Goal: Task Accomplishment & Management: Manage account settings

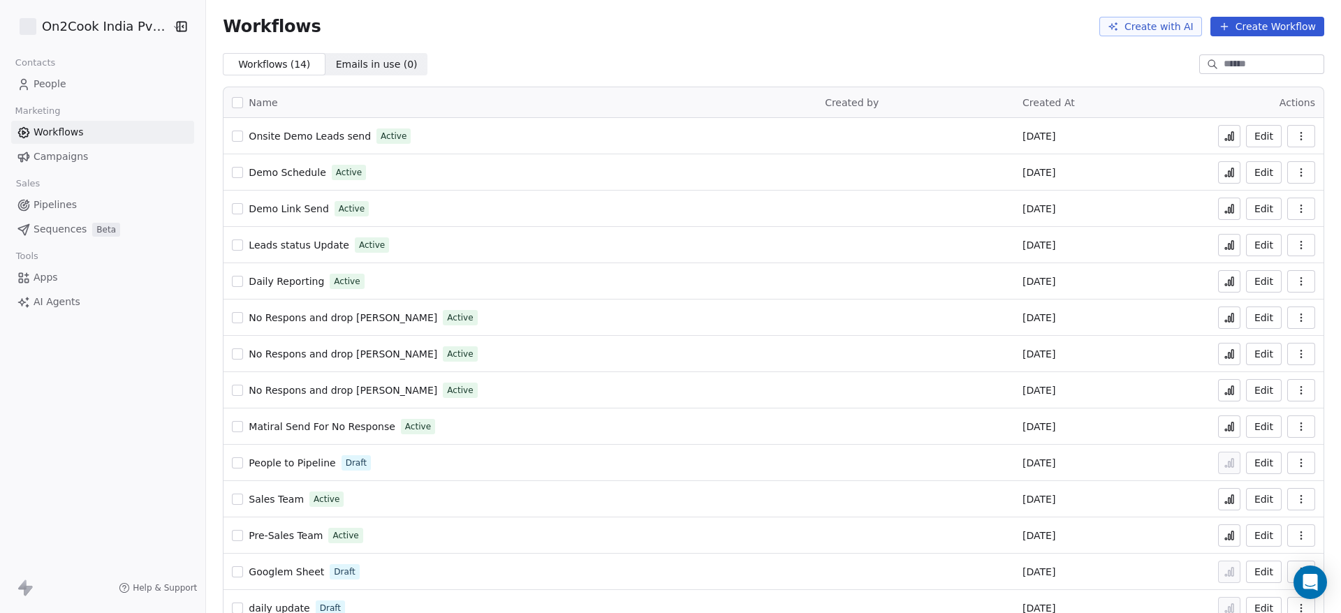
click at [64, 83] on span "People" at bounding box center [50, 84] width 33 height 15
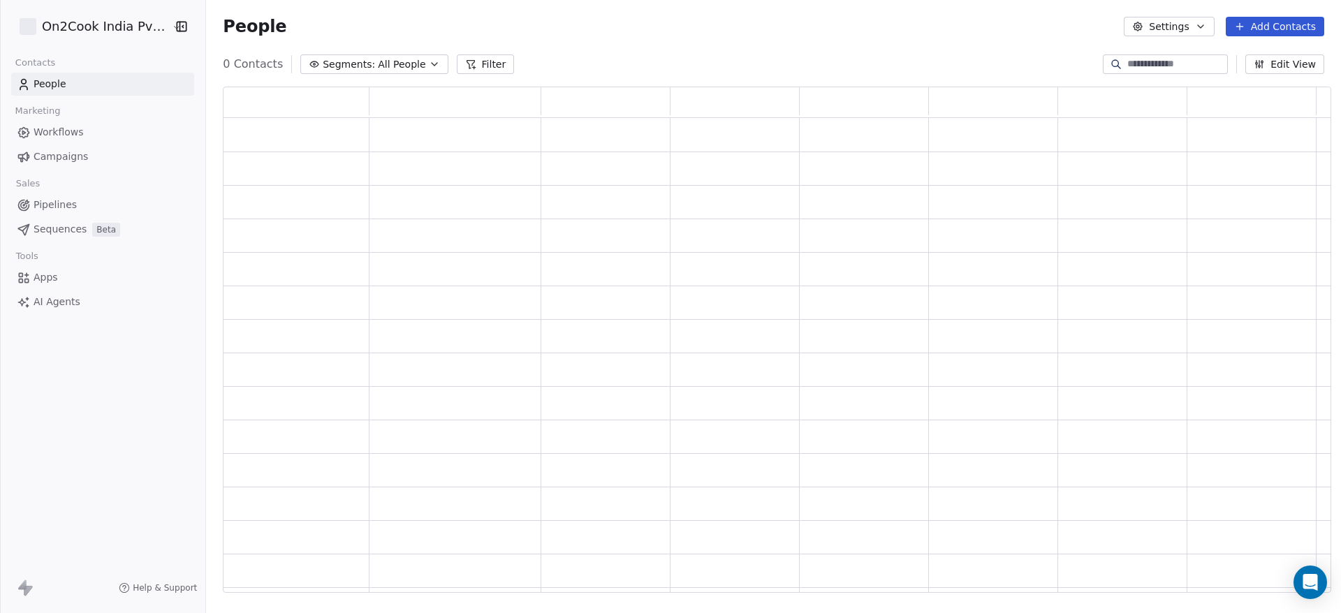
scroll to position [490, 1092]
click at [1146, 68] on input at bounding box center [1176, 64] width 98 height 14
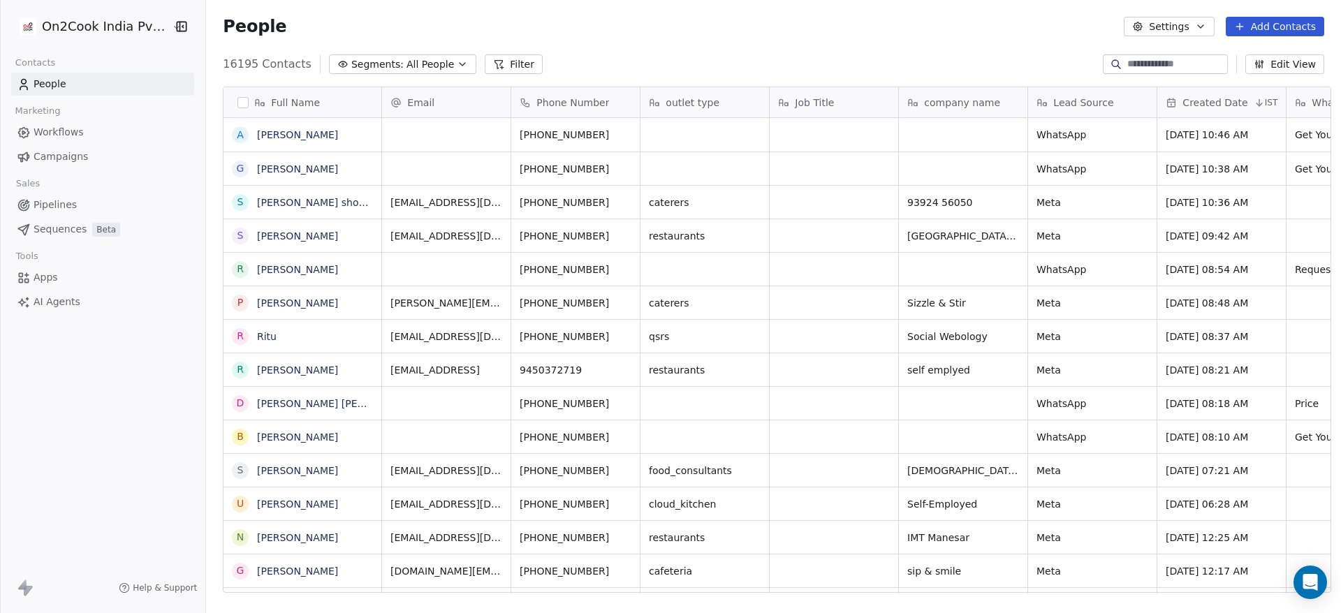
scroll to position [523, 1125]
paste input "**********"
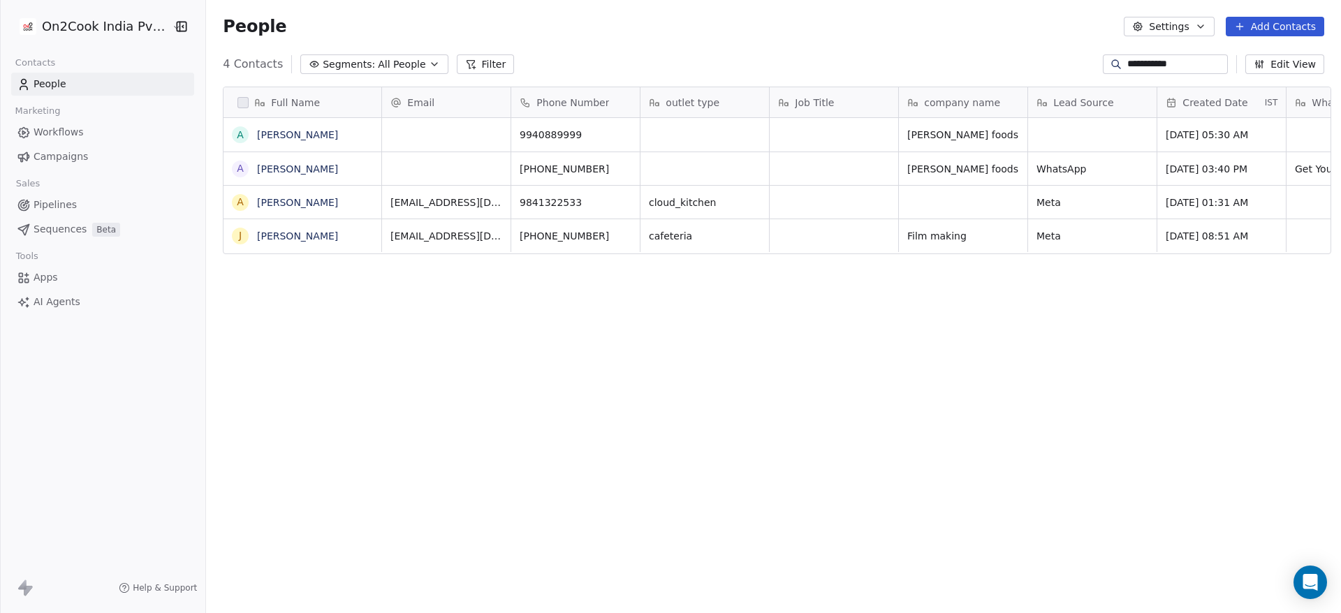
type input "**********"
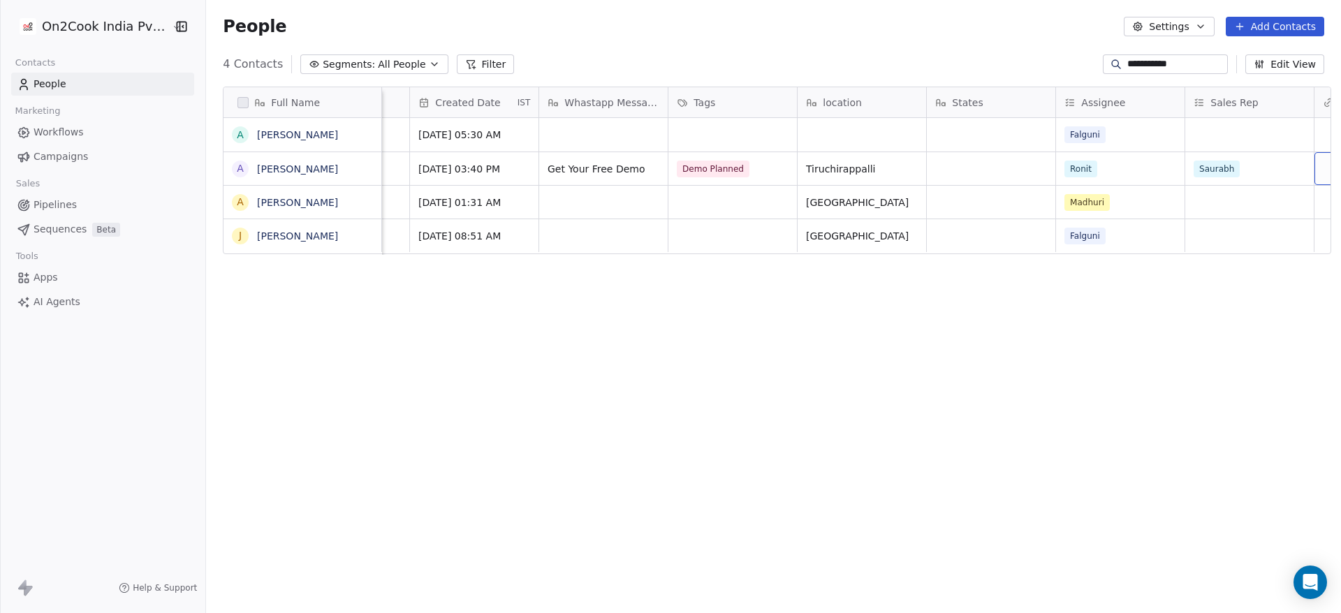
scroll to position [0, 876]
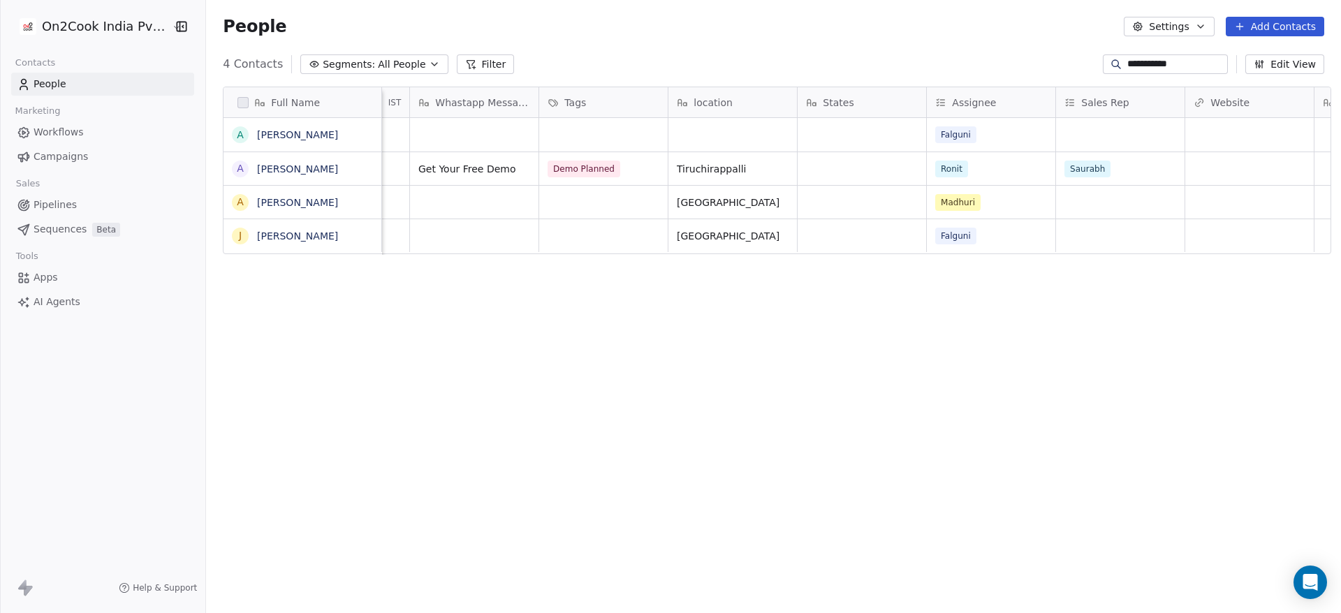
click at [1171, 67] on input "**********" at bounding box center [1176, 64] width 98 height 14
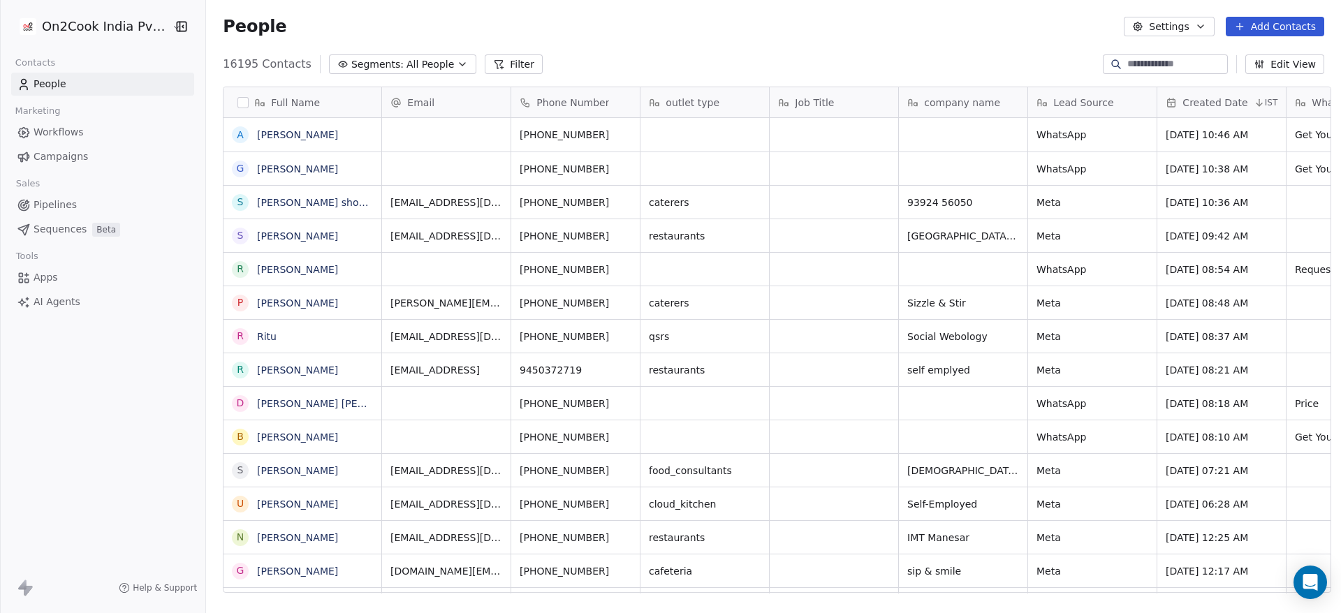
scroll to position [523, 1125]
click at [237, 104] on button "button" at bounding box center [242, 102] width 11 height 11
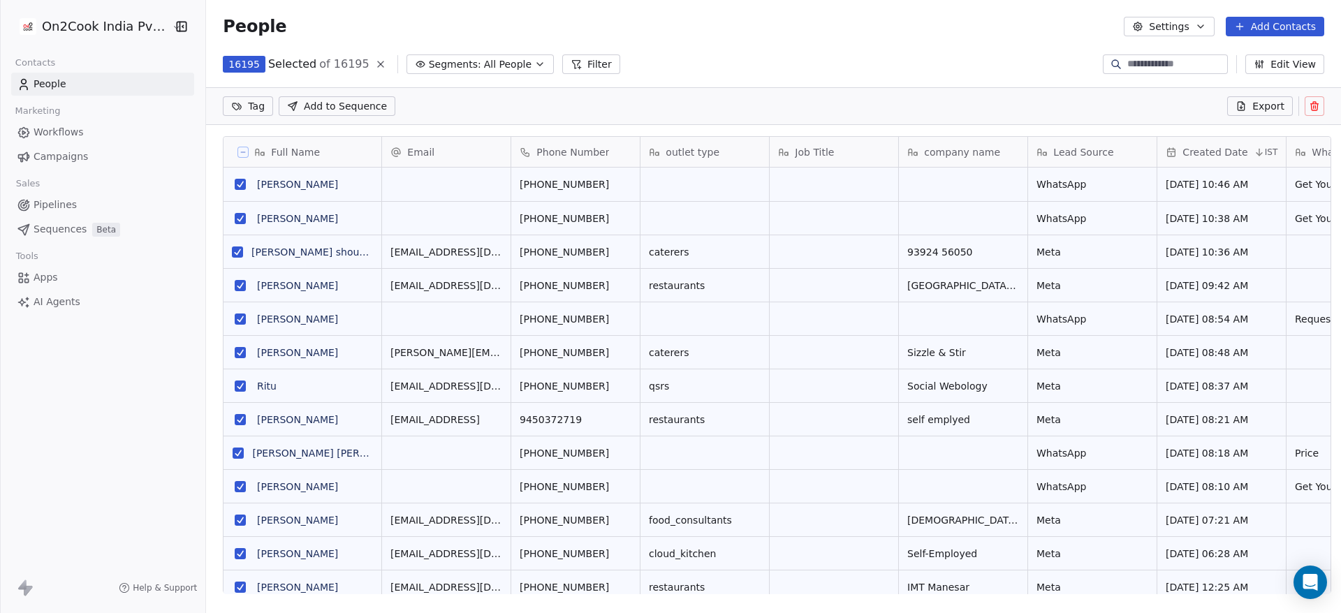
scroll to position [474, 1125]
click at [1270, 100] on span "Export" at bounding box center [1268, 106] width 32 height 14
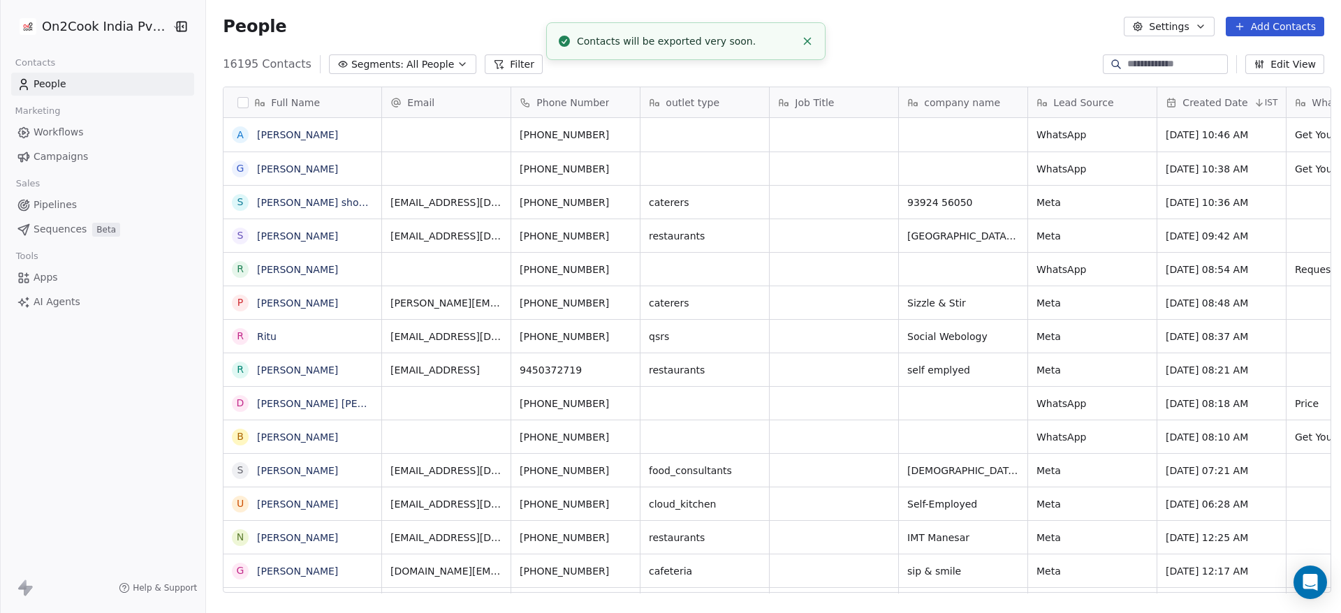
scroll to position [523, 1125]
click at [1297, 64] on button "Edit View" at bounding box center [1284, 64] width 79 height 20
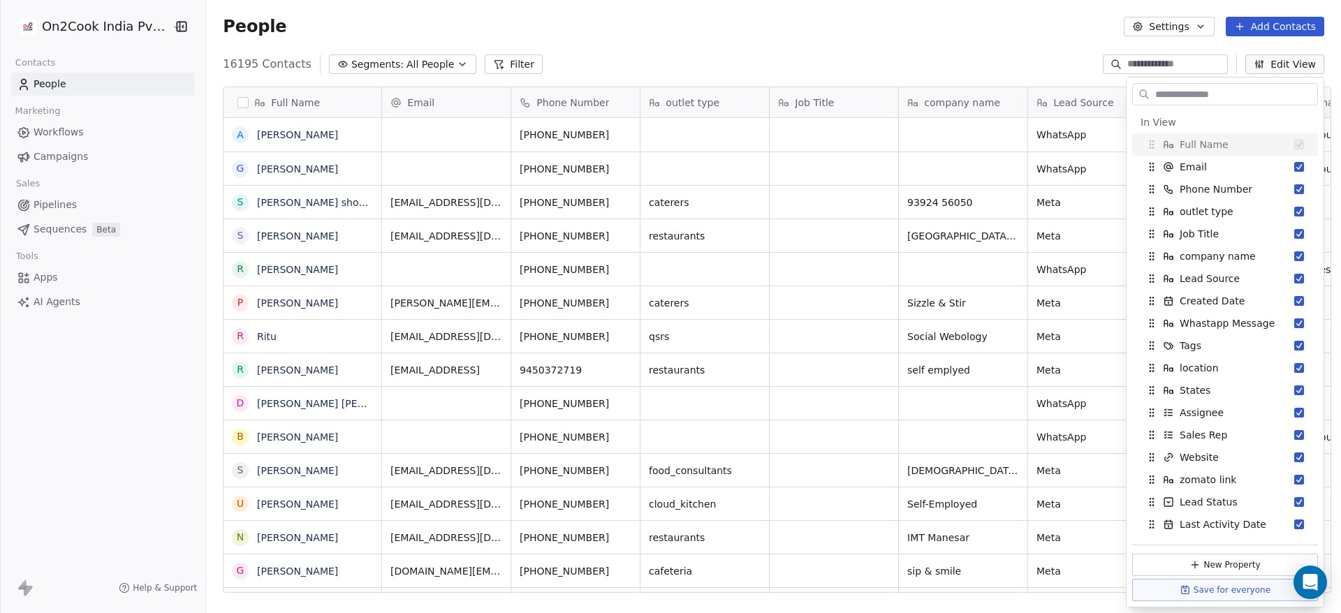
click at [1078, 49] on div "People Settings Add Contacts" at bounding box center [773, 26] width 1135 height 53
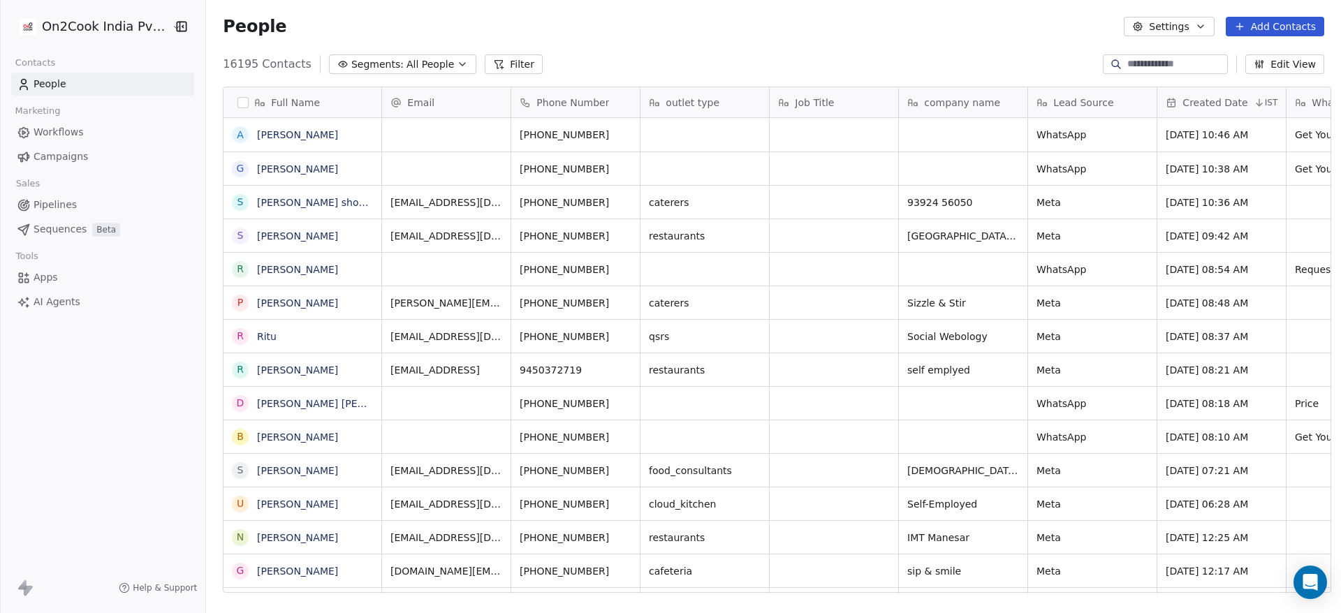
click at [1178, 23] on button "Settings" at bounding box center [1169, 27] width 90 height 20
click at [1204, 126] on div "Export" at bounding box center [1199, 123] width 124 height 22
click at [1185, 26] on button "Settings" at bounding box center [1169, 27] width 90 height 20
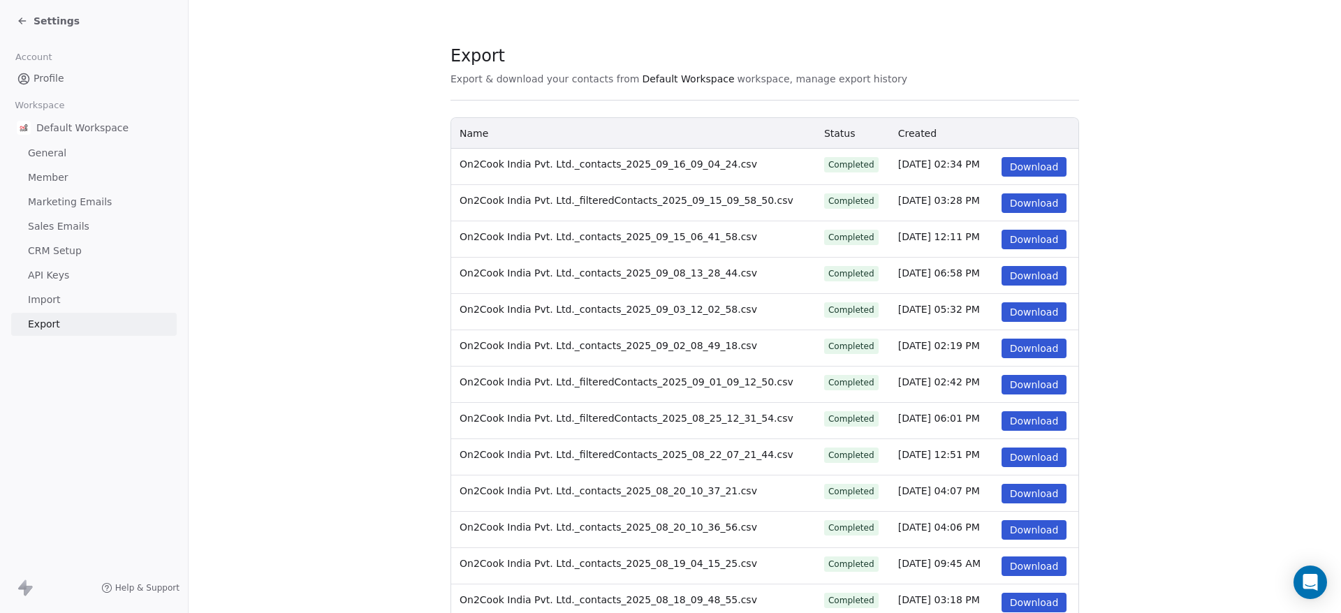
click at [1023, 163] on button "Download" at bounding box center [1034, 167] width 66 height 20
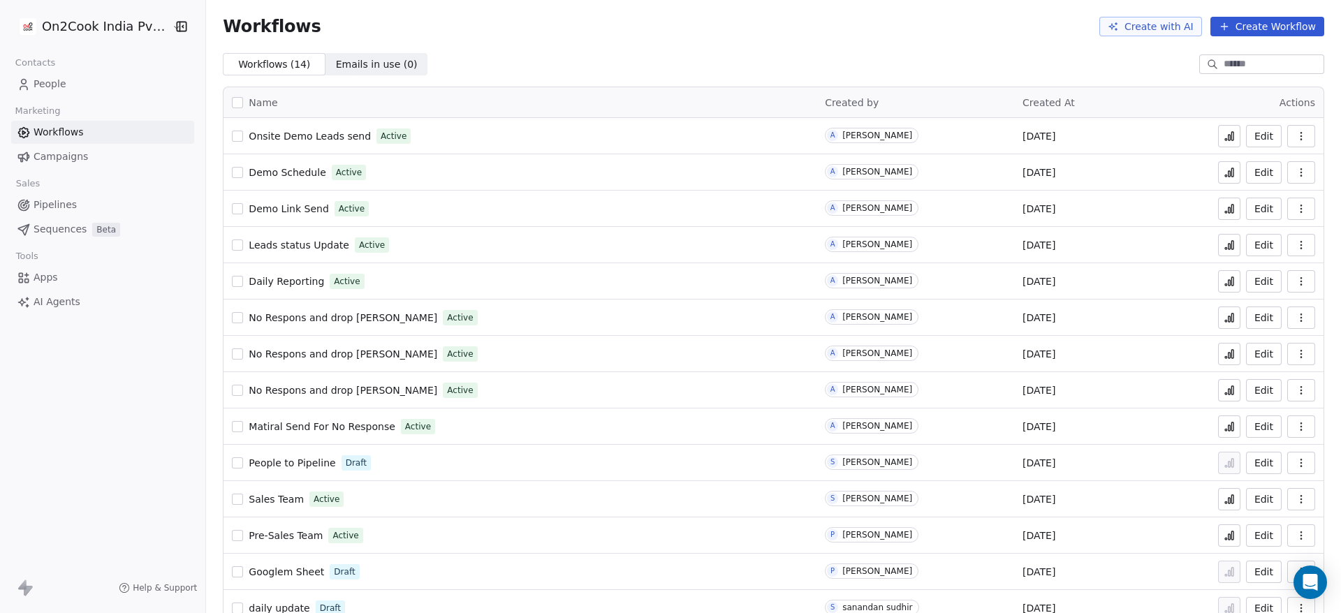
click at [61, 81] on span "People" at bounding box center [50, 84] width 33 height 15
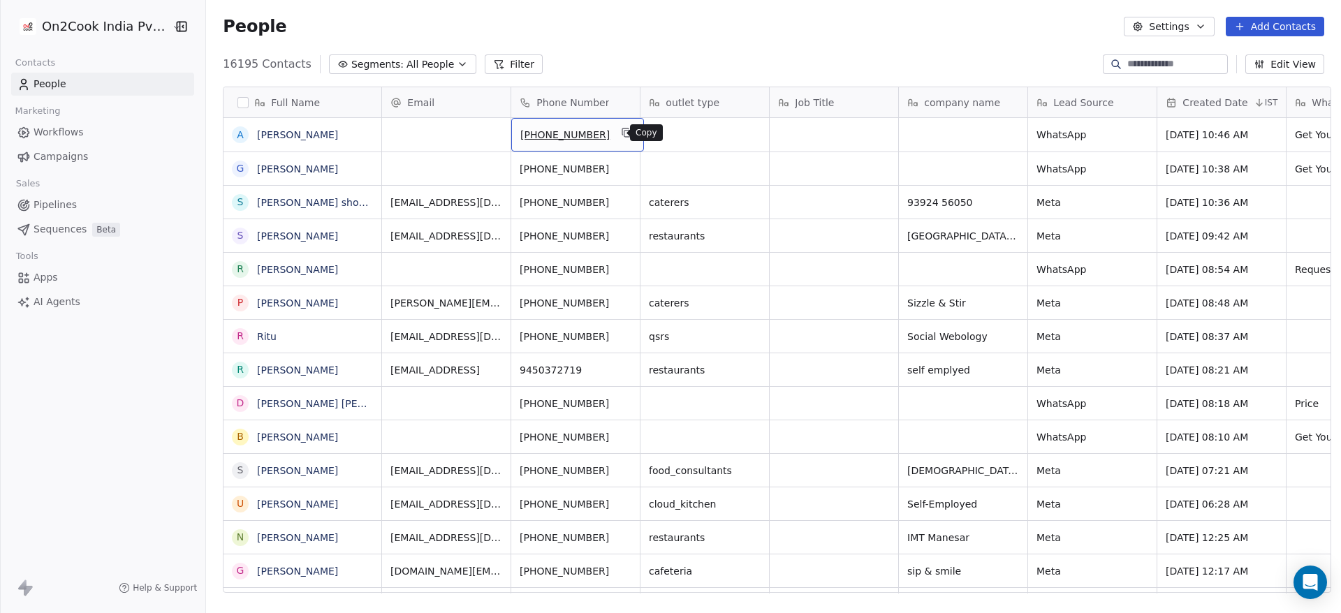
click at [624, 133] on icon "grid" at bounding box center [627, 134] width 6 height 6
